Goal: Transaction & Acquisition: Subscribe to service/newsletter

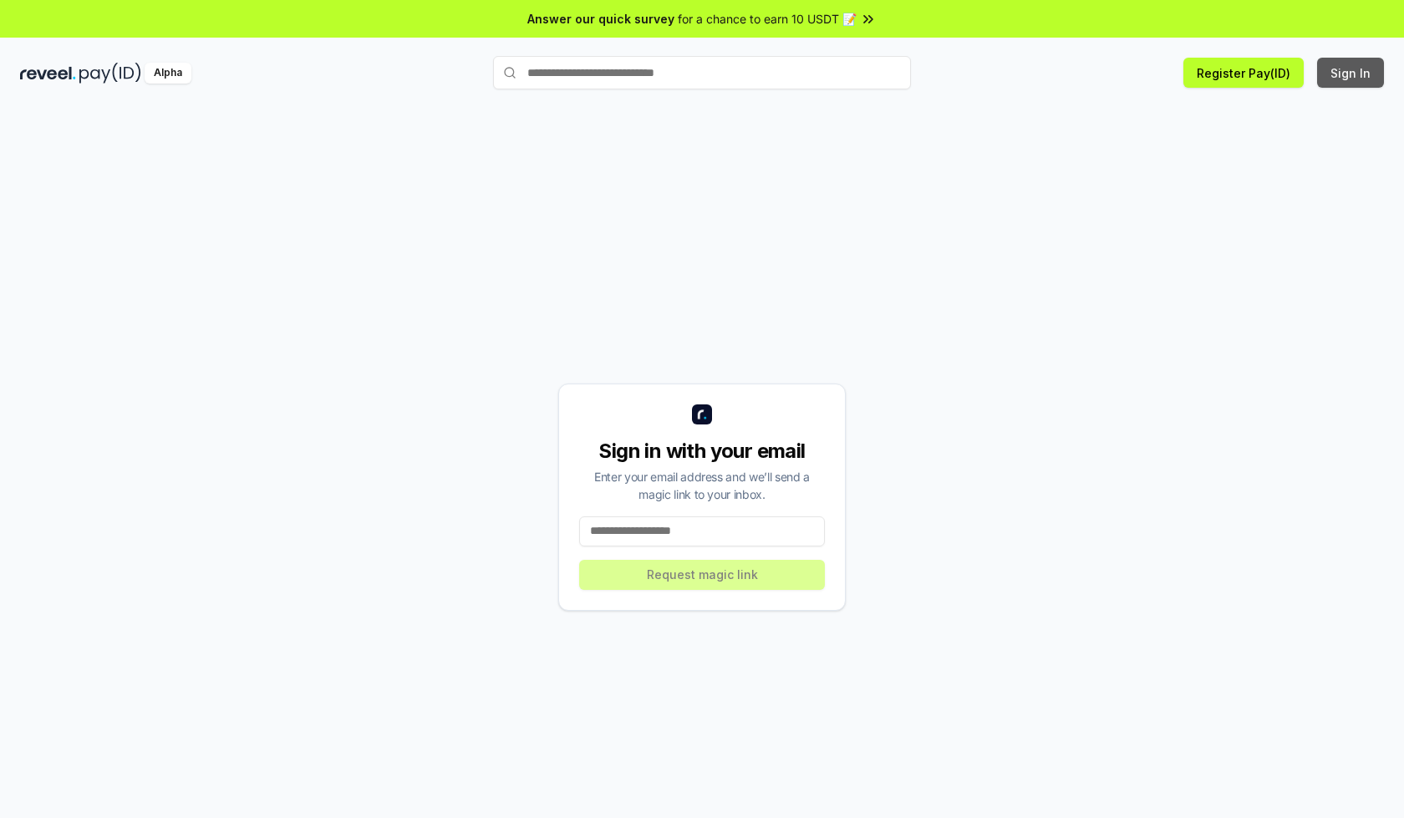
click at [1351, 73] on button "Sign In" at bounding box center [1350, 73] width 67 height 30
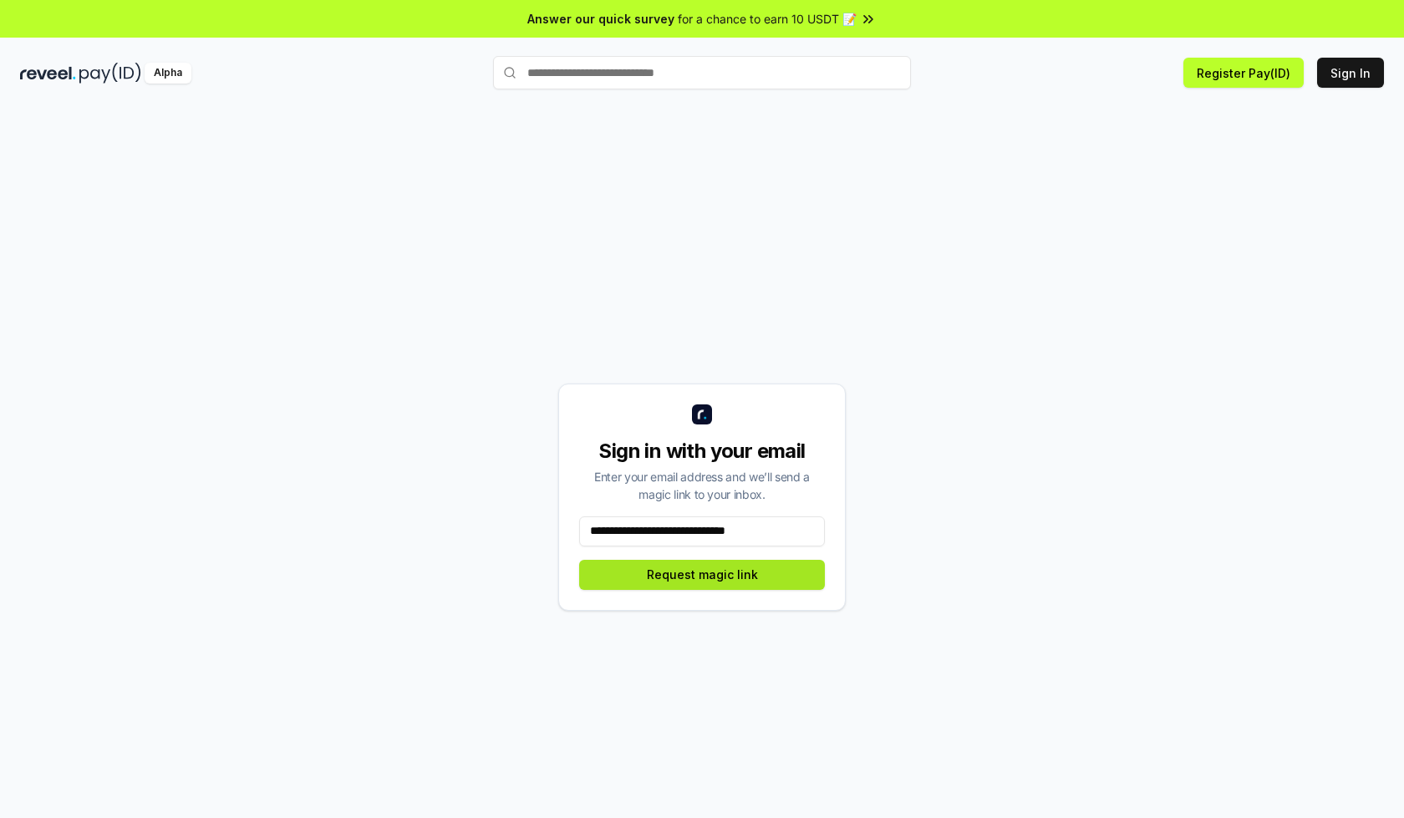
type input "**********"
click at [702, 574] on button "Request magic link" at bounding box center [702, 575] width 246 height 30
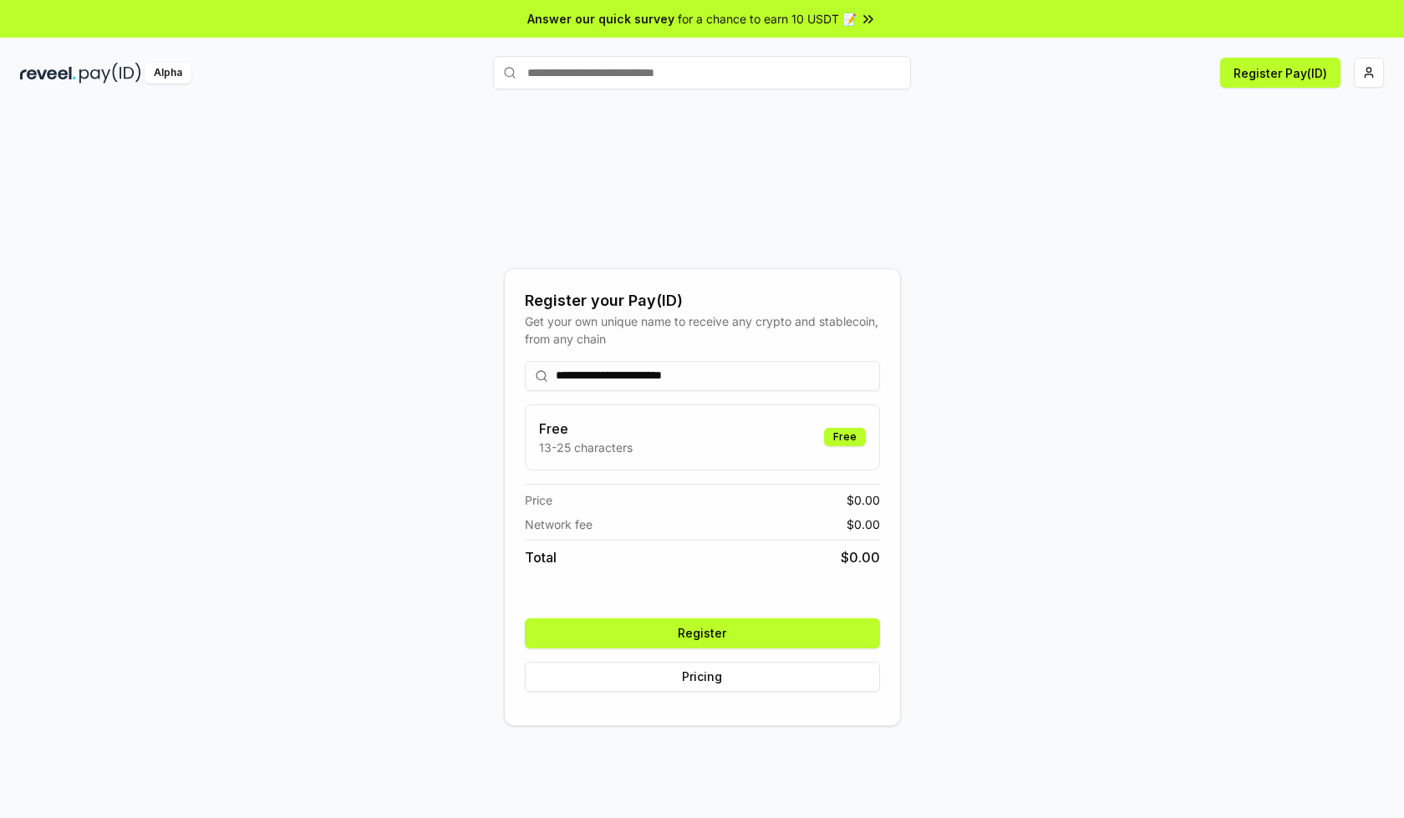
click at [702, 633] on button "Register" at bounding box center [702, 633] width 355 height 30
